Goal: Transaction & Acquisition: Purchase product/service

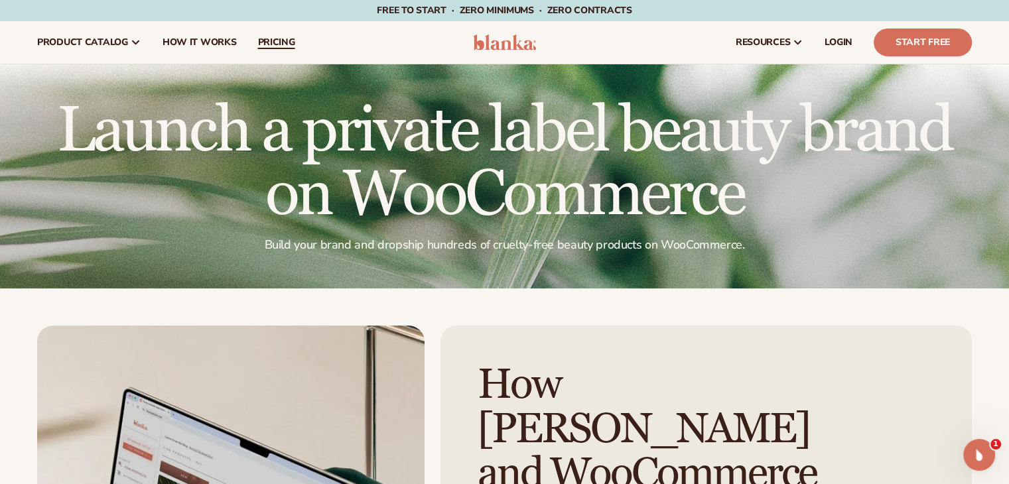
click at [263, 46] on span "pricing" at bounding box center [275, 42] width 37 height 11
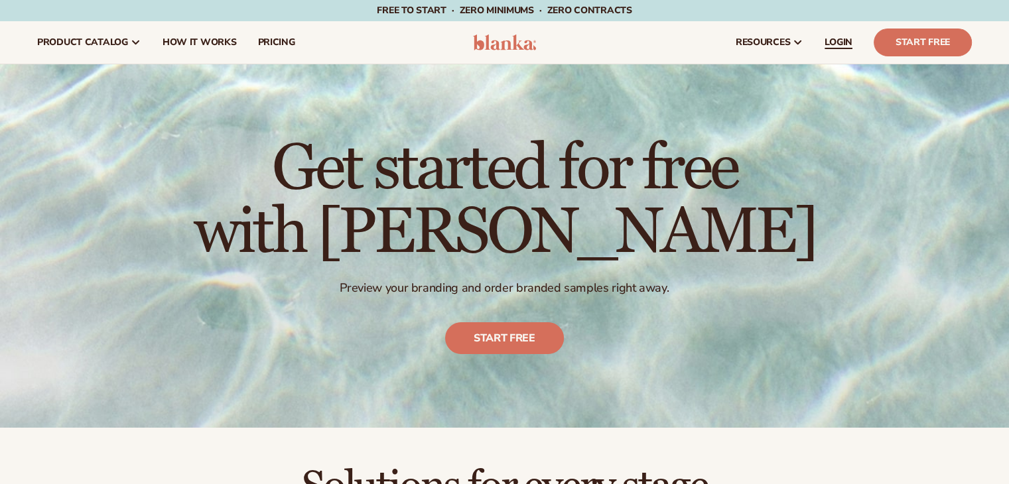
click at [845, 44] on span "LOGIN" at bounding box center [838, 42] width 28 height 11
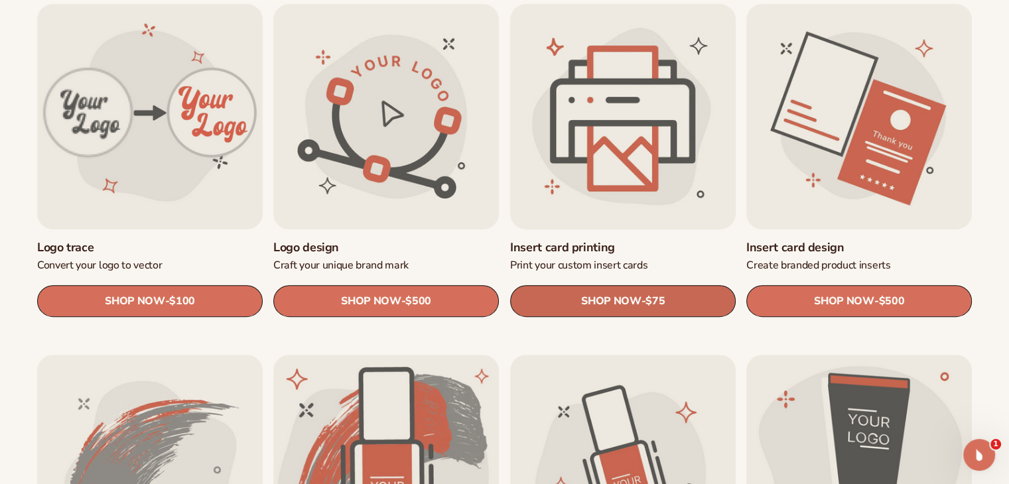
click at [665, 307] on span "$75" at bounding box center [654, 302] width 19 height 13
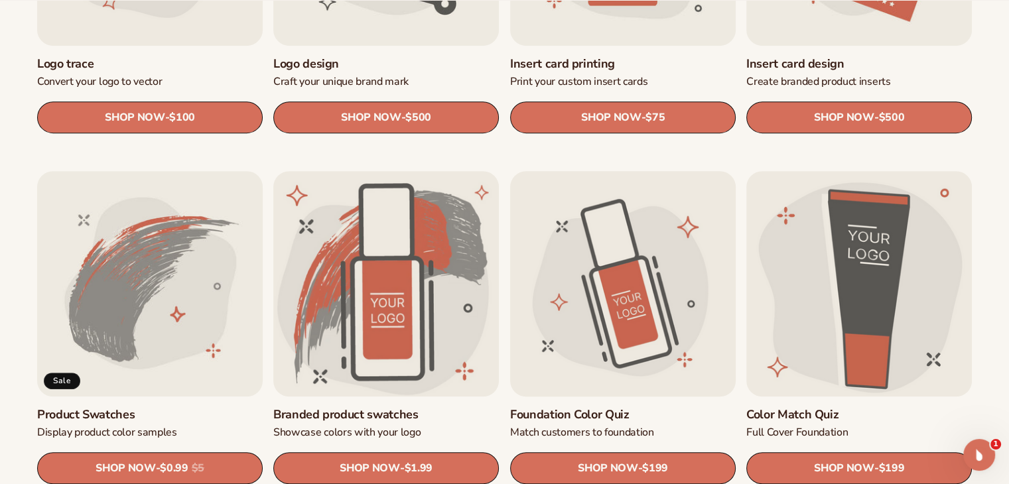
scroll to position [796, 0]
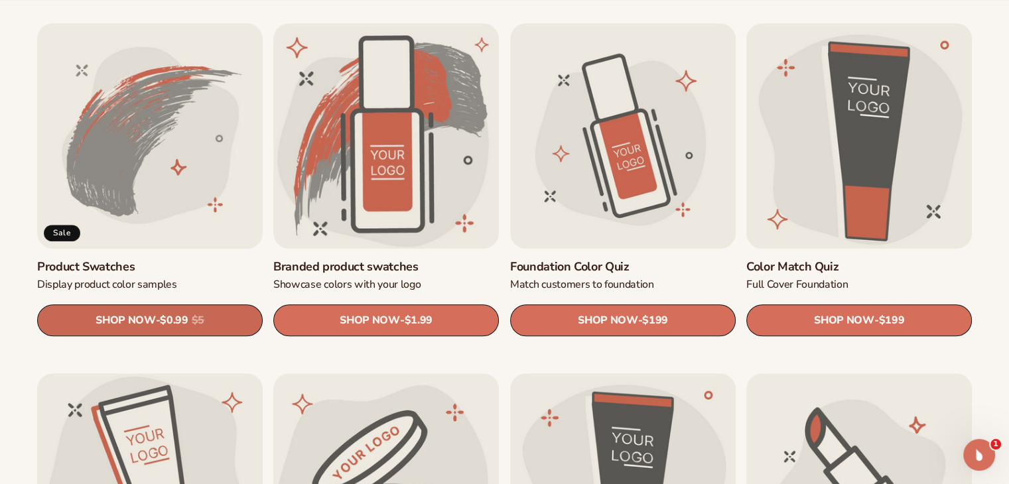
click at [125, 327] on span "SHOP NOW" at bounding box center [126, 320] width 60 height 13
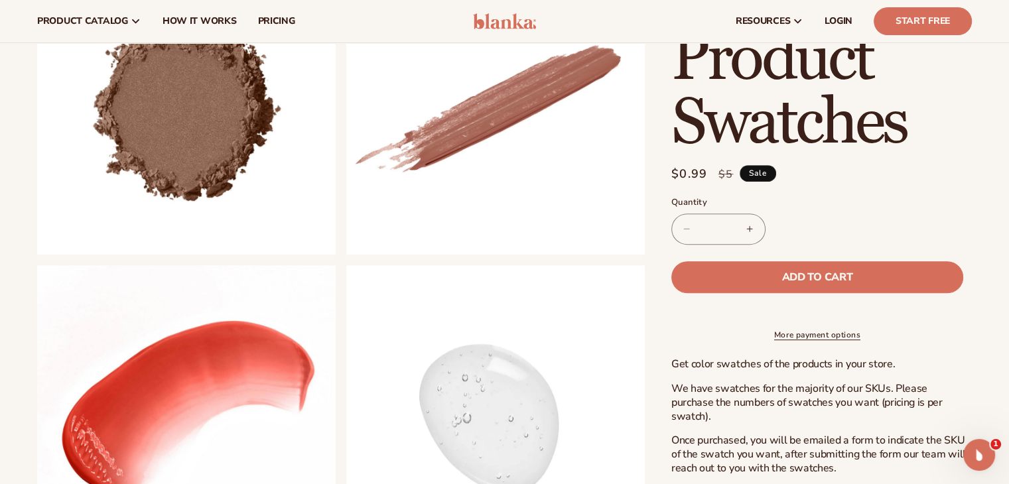
scroll to position [332, 0]
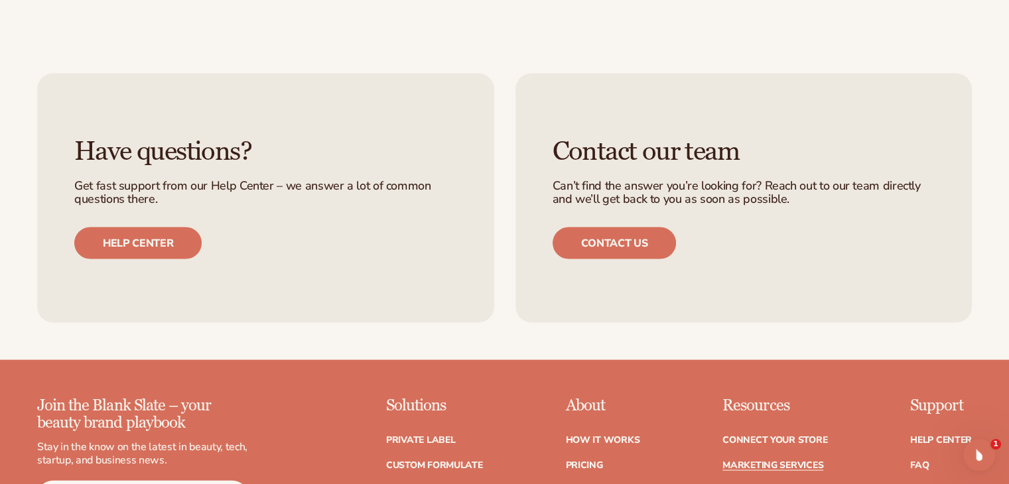
scroll to position [2748, 0]
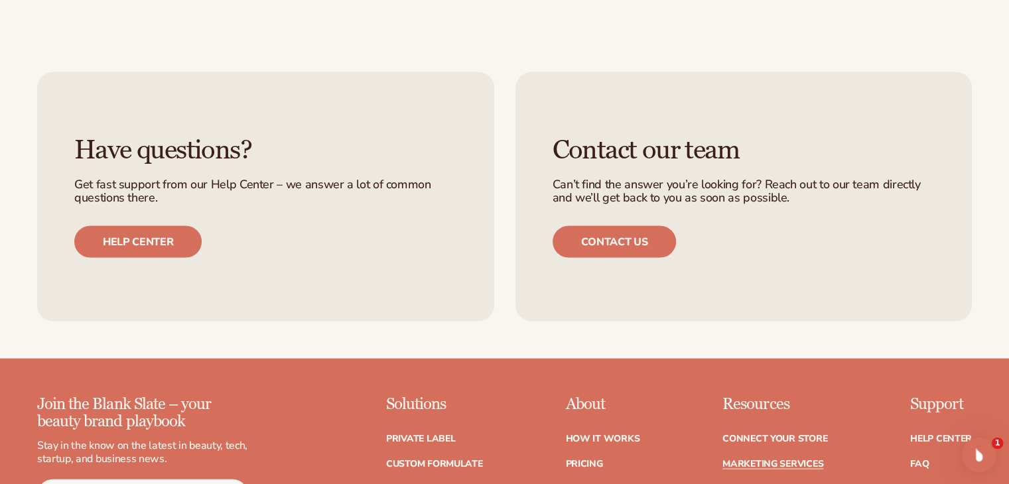
click at [984, 455] on icon "Open Intercom Messenger" at bounding box center [977, 453] width 22 height 22
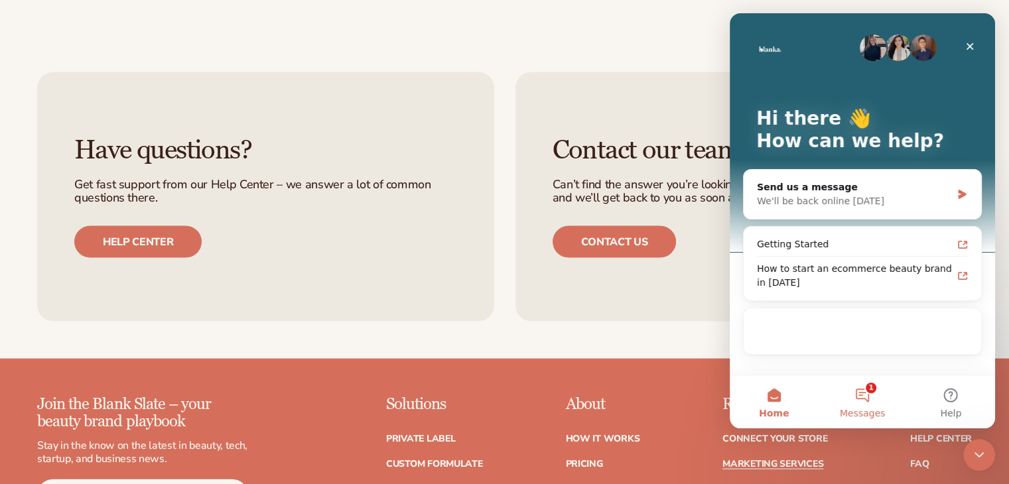
scroll to position [0, 0]
click at [859, 392] on button "1 Messages" at bounding box center [862, 401] width 88 height 53
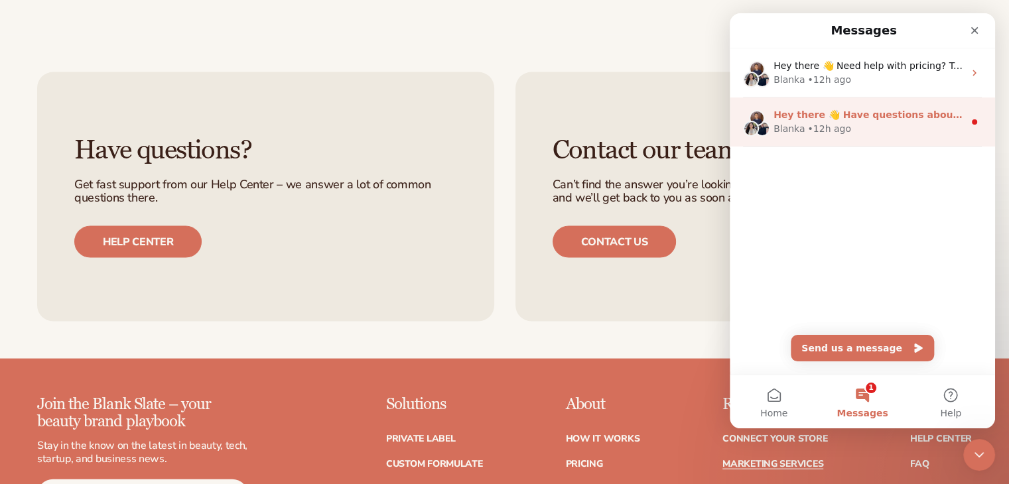
click at [851, 127] on div "Blanka • 12h ago" at bounding box center [868, 129] width 190 height 14
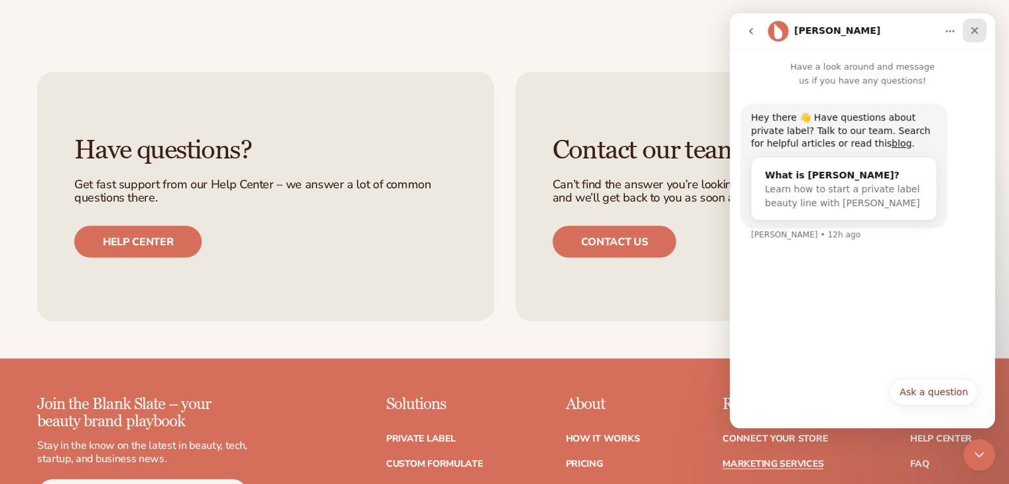
click at [985, 25] on div "Close" at bounding box center [974, 31] width 24 height 24
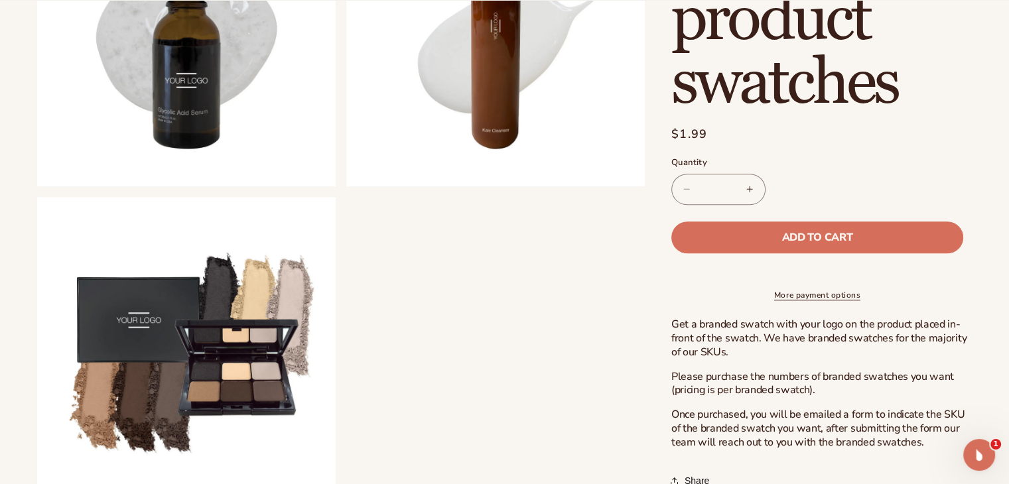
scroll to position [995, 0]
